Goal: Use online tool/utility: Utilize a website feature to perform a specific function

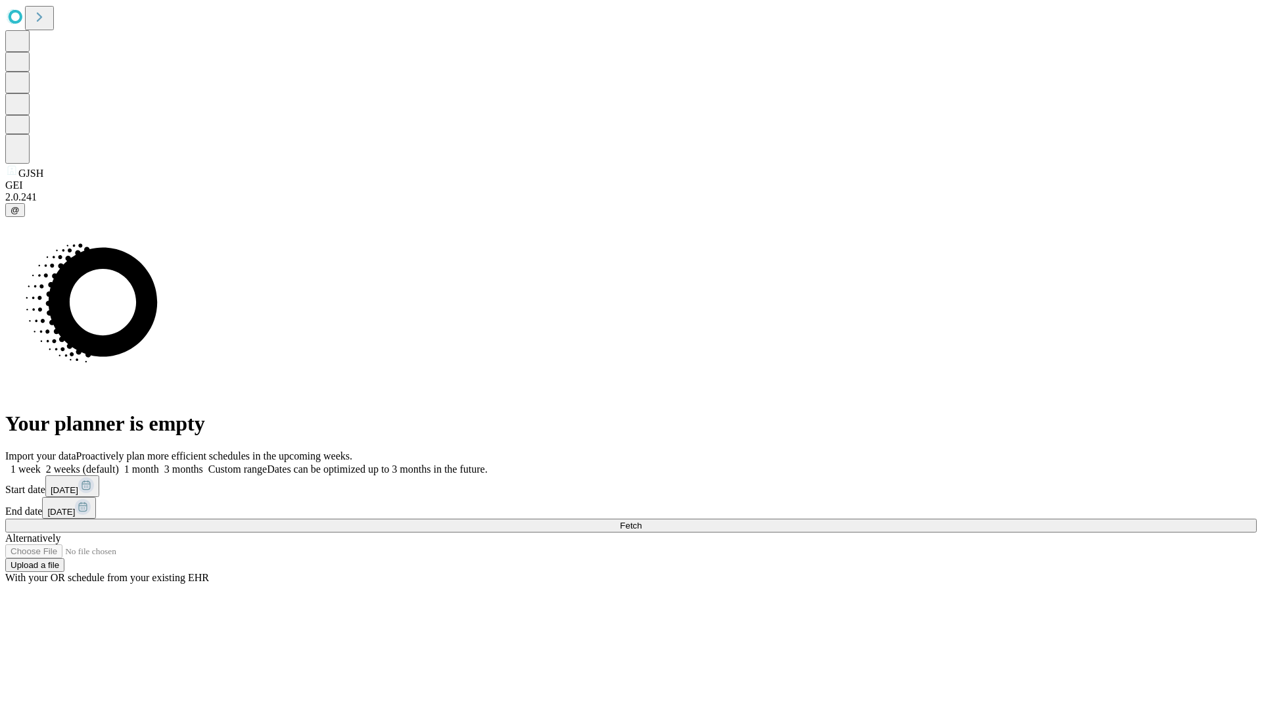
click at [641, 520] on span "Fetch" at bounding box center [631, 525] width 22 height 10
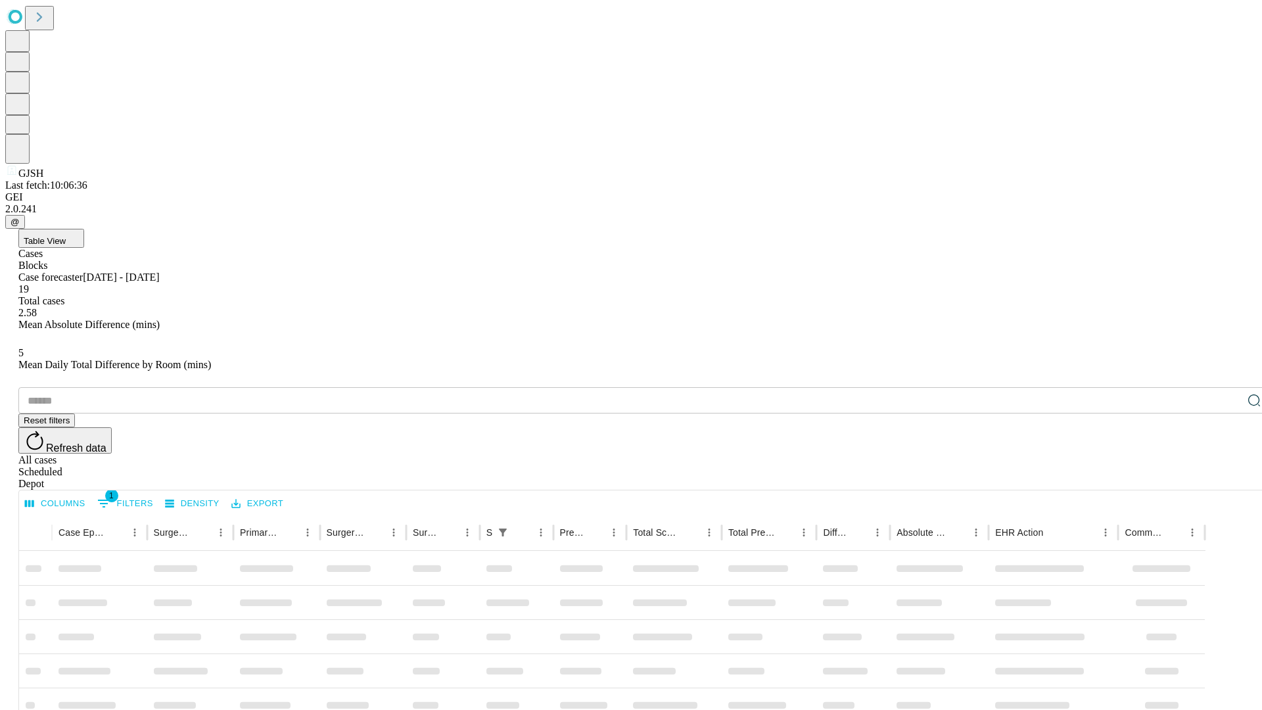
click at [66, 236] on span "Table View" at bounding box center [45, 241] width 42 height 10
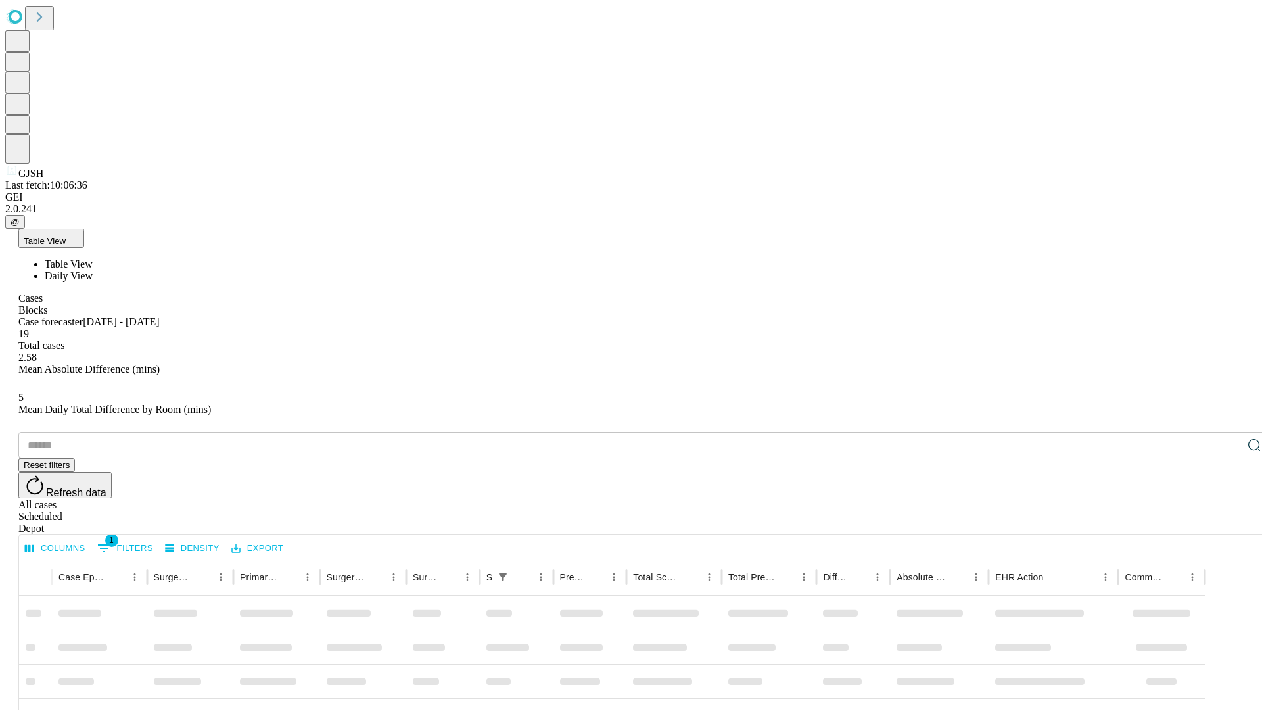
click at [93, 270] on span "Daily View" at bounding box center [69, 275] width 48 height 11
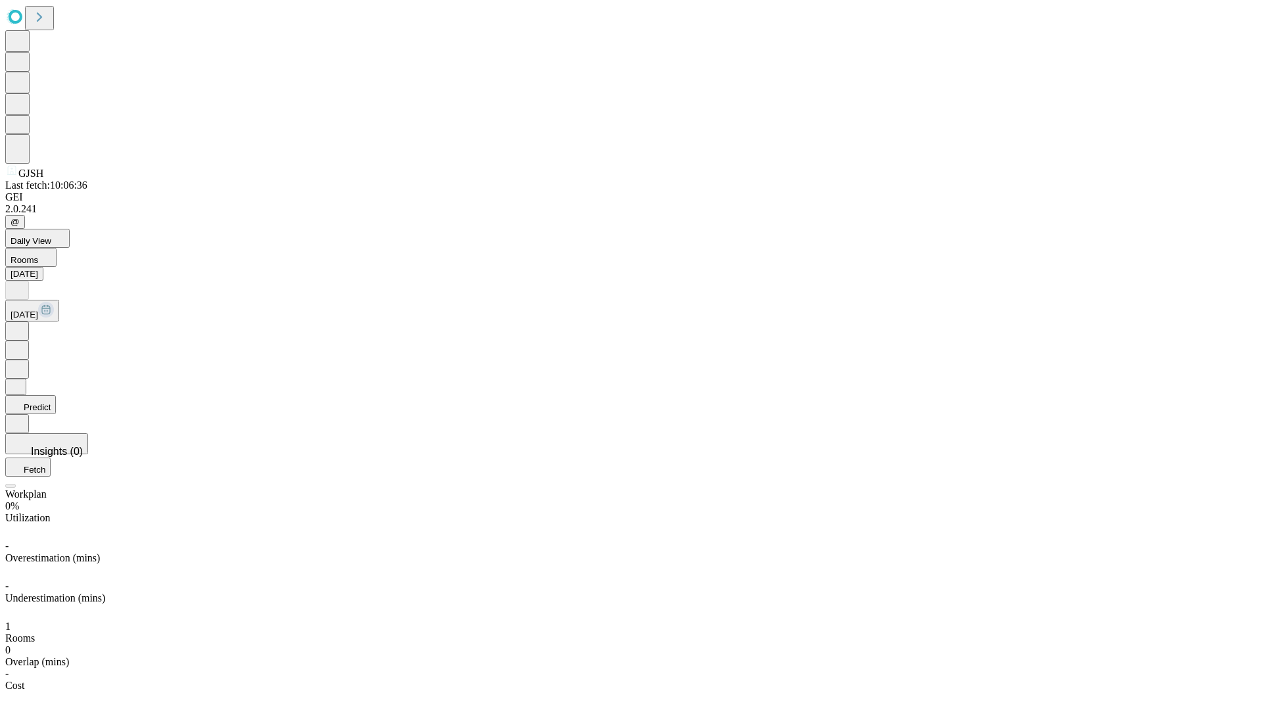
click at [56, 395] on button "Predict" at bounding box center [30, 404] width 51 height 19
